Goal: Information Seeking & Learning: Learn about a topic

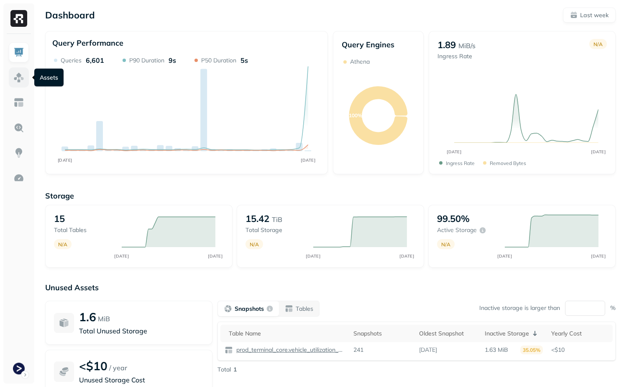
click at [23, 82] on img at bounding box center [18, 77] width 11 height 11
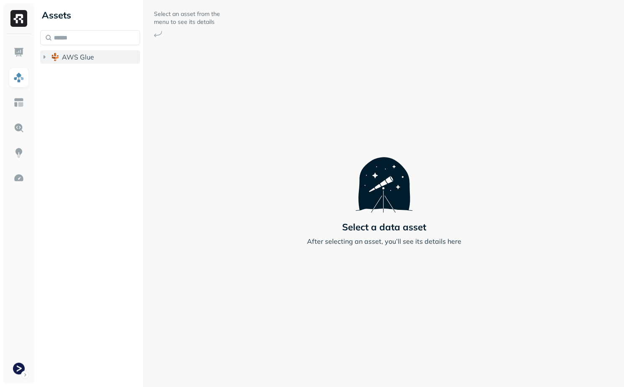
click at [63, 56] on span "AWS Glue" at bounding box center [78, 57] width 32 height 8
click at [63, 76] on img "button" at bounding box center [63, 73] width 8 height 8
click at [88, 88] on div "Tables ( 13 )" at bounding box center [85, 88] width 35 height 8
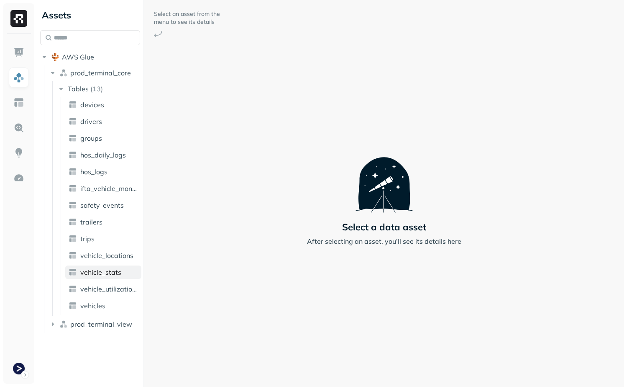
click at [95, 271] on span "vehicle_stats" at bounding box center [100, 272] width 41 height 8
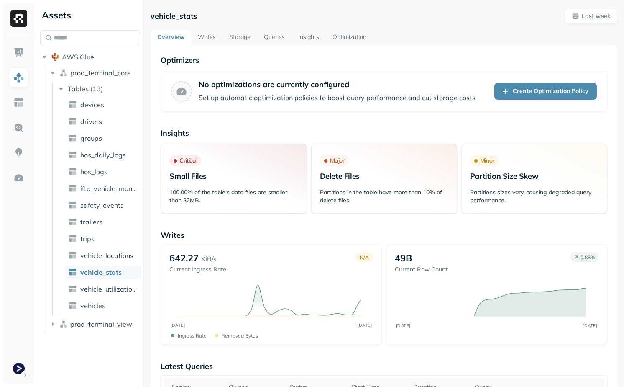
click at [207, 36] on link "Writes" at bounding box center [206, 37] width 31 height 15
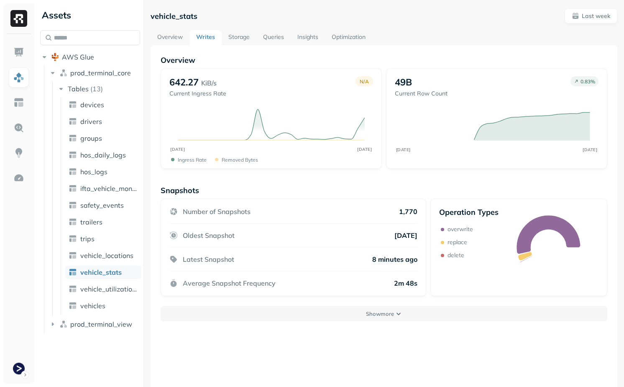
click at [240, 36] on link "Storage" at bounding box center [239, 37] width 35 height 15
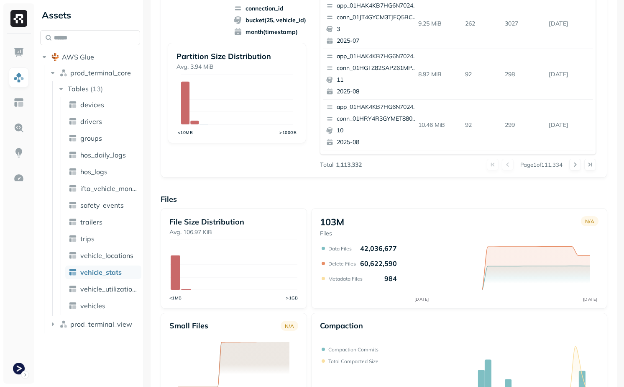
scroll to position [253, 0]
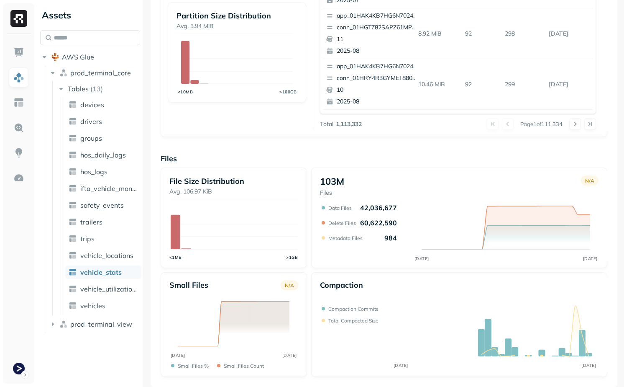
click at [365, 205] on p "42,036,677" at bounding box center [378, 207] width 37 height 8
click at [381, 220] on p "60,622,590" at bounding box center [378, 222] width 37 height 8
drag, startPoint x: 361, startPoint y: 207, endPoint x: 386, endPoint y: 207, distance: 24.3
click at [386, 207] on p "42,036,677" at bounding box center [378, 207] width 37 height 8
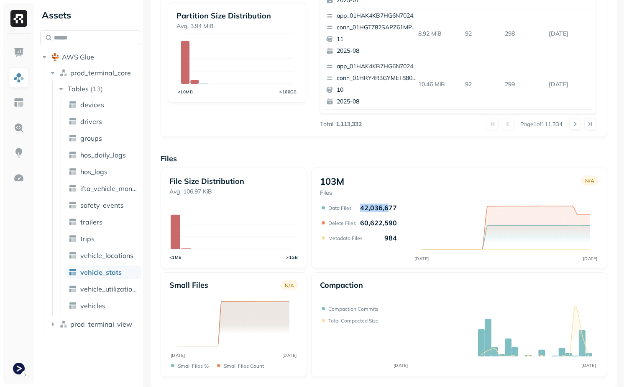
click at [386, 207] on p "42,036,677" at bounding box center [378, 207] width 37 height 8
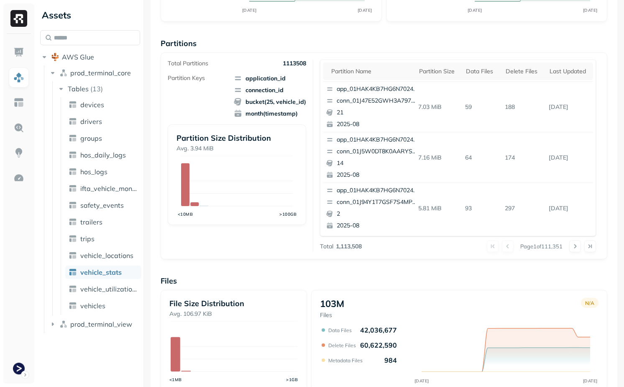
scroll to position [142, 0]
